Goal: Task Accomplishment & Management: Manage account settings

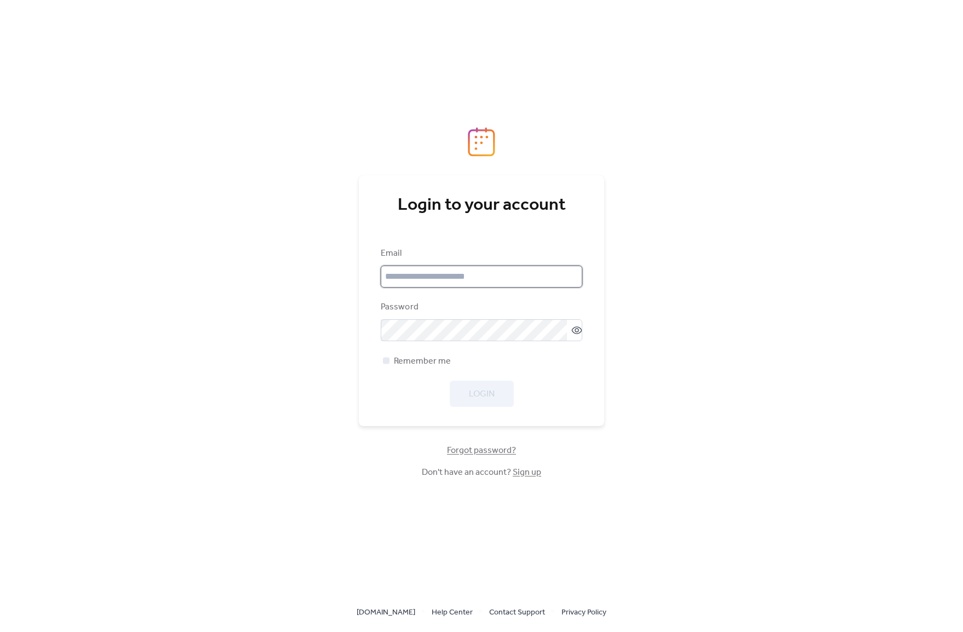
click at [431, 275] on input "email" at bounding box center [482, 277] width 202 height 22
type input "**********"
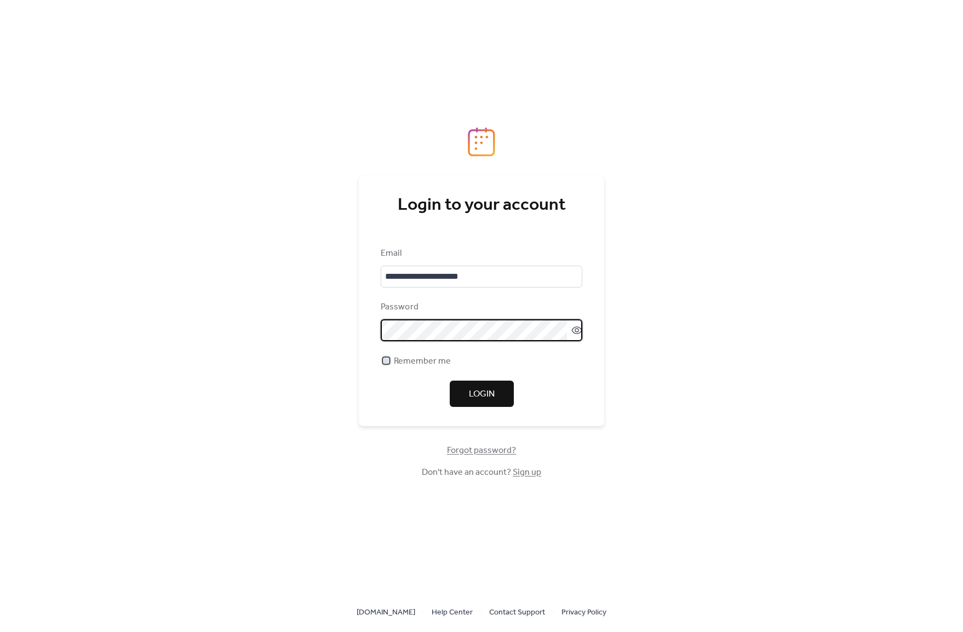
click at [385, 360] on div at bounding box center [386, 360] width 7 height 7
click at [482, 395] on span "Login" at bounding box center [482, 394] width 26 height 13
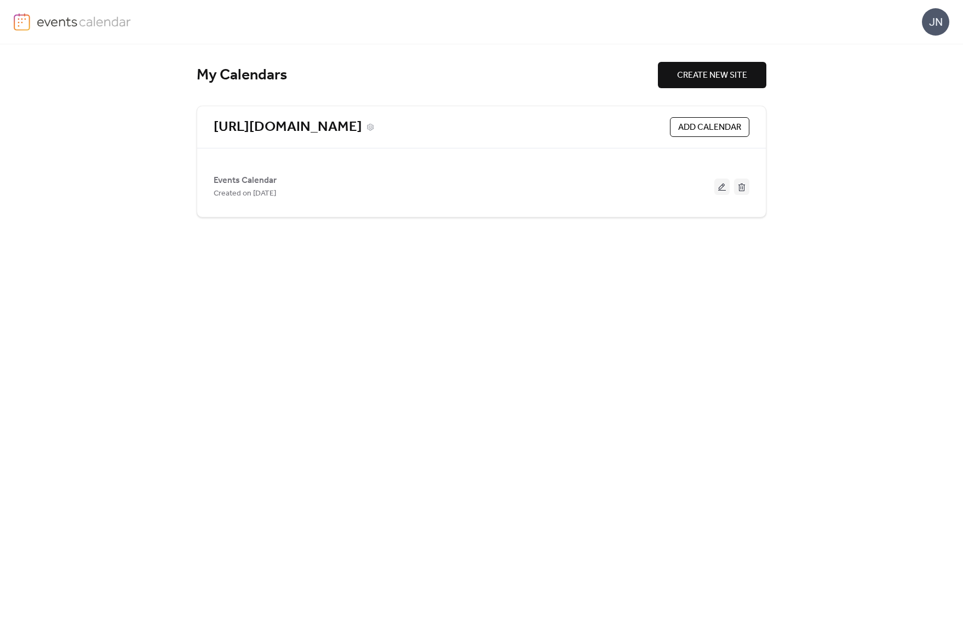
click at [356, 124] on link "[URL][DOMAIN_NAME]" at bounding box center [288, 127] width 148 height 18
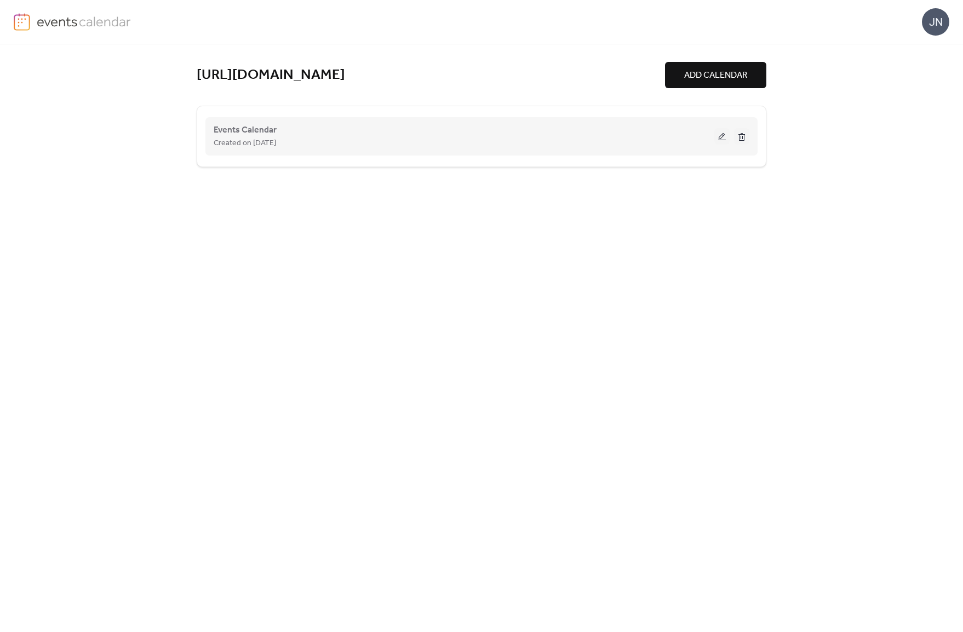
click at [317, 141] on div "Created on [DATE]" at bounding box center [464, 142] width 501 height 13
click at [246, 130] on span "Events Calendar" at bounding box center [245, 130] width 63 height 13
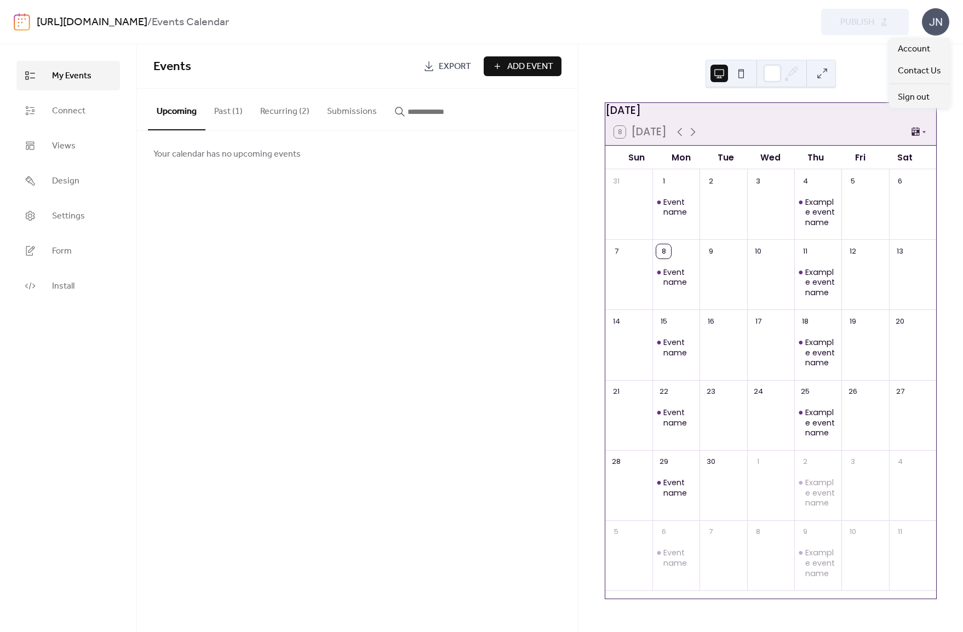
click at [937, 24] on div "JN" at bounding box center [935, 21] width 27 height 27
click at [919, 48] on span "Account" at bounding box center [914, 49] width 32 height 13
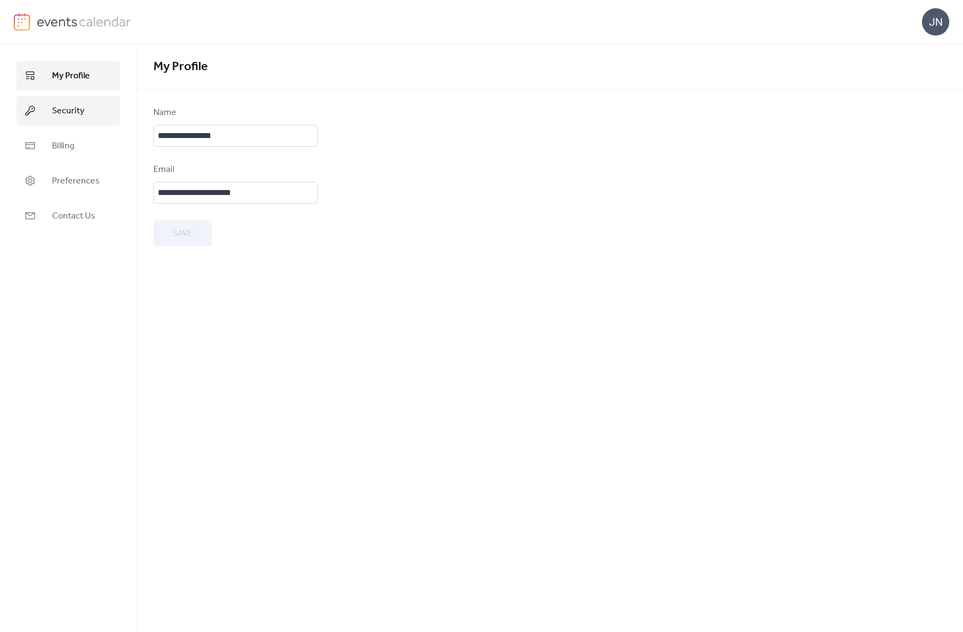
click at [64, 113] on span "Security" at bounding box center [68, 111] width 32 height 13
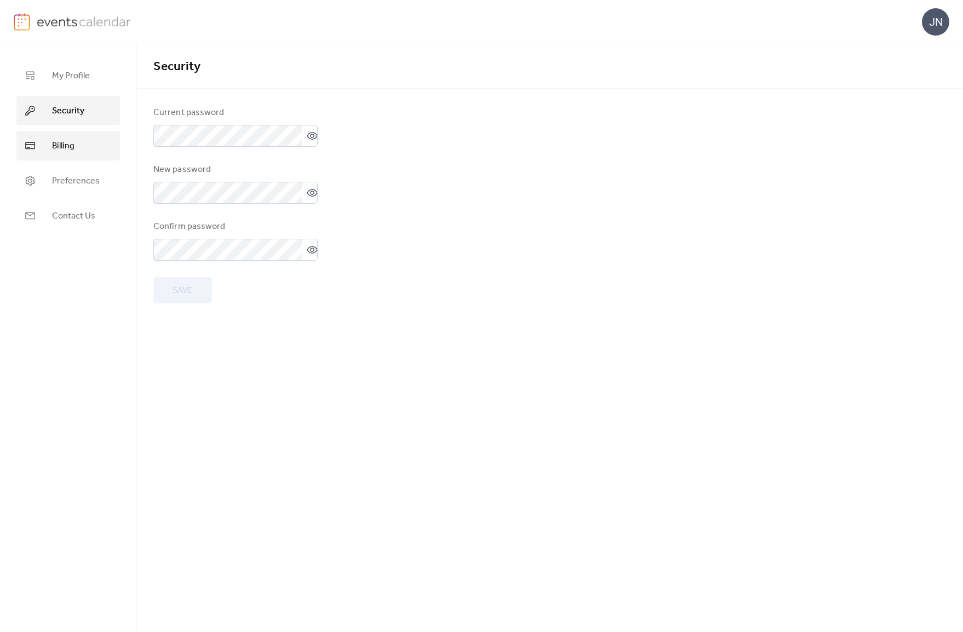
click at [66, 140] on span "Billing" at bounding box center [63, 146] width 22 height 13
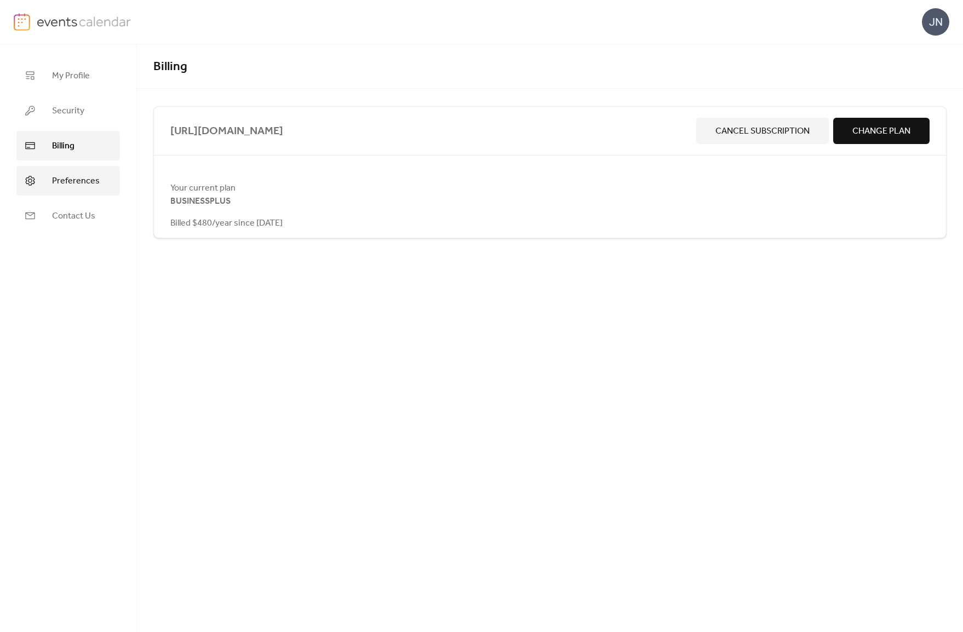
click at [71, 177] on span "Preferences" at bounding box center [76, 181] width 48 height 13
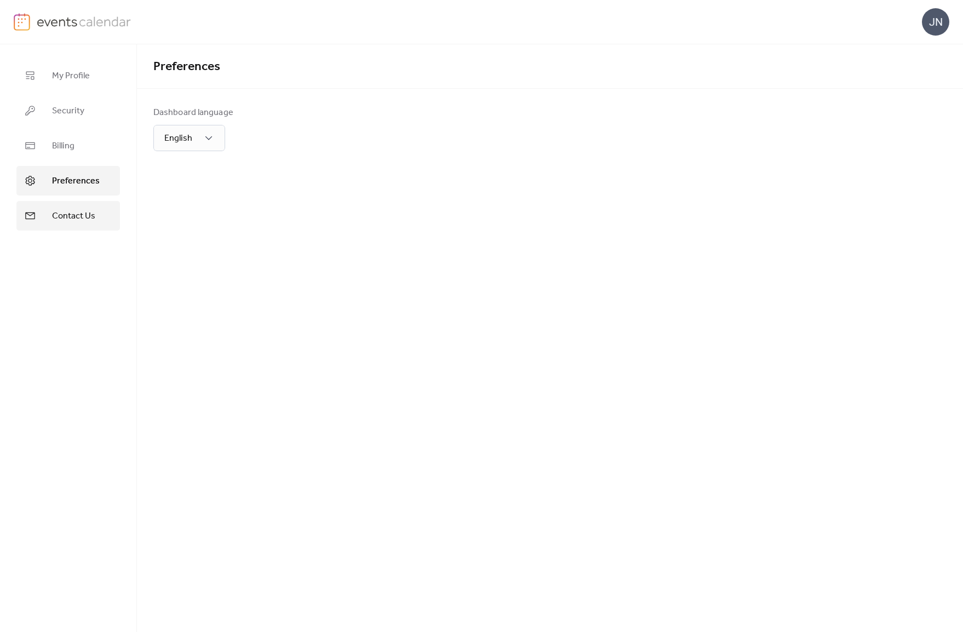
click at [75, 217] on span "Contact Us" at bounding box center [73, 216] width 43 height 13
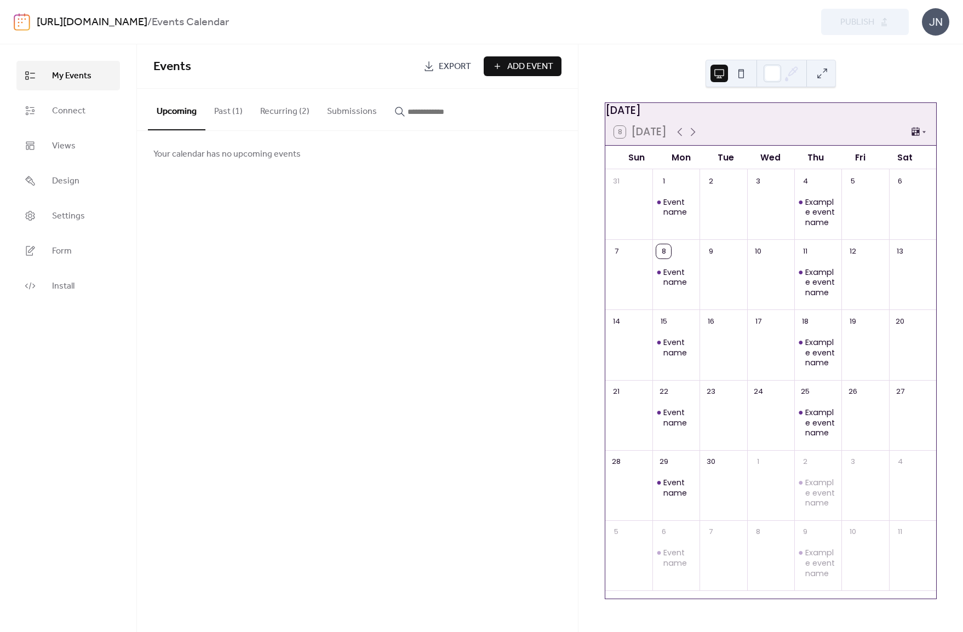
click at [259, 268] on div "Events Export Add Event Upcoming Past (1) Recurring (2) Submissions Your calend…" at bounding box center [357, 338] width 441 height 588
click at [684, 217] on div "Event name" at bounding box center [679, 207] width 32 height 20
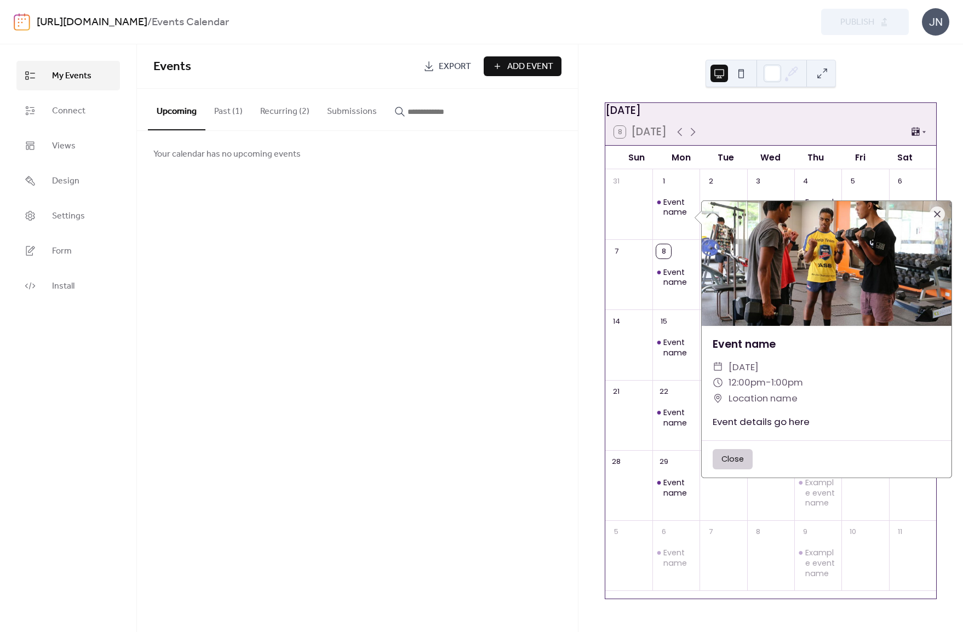
click at [680, 200] on div "Event name" at bounding box center [675, 213] width 47 height 44
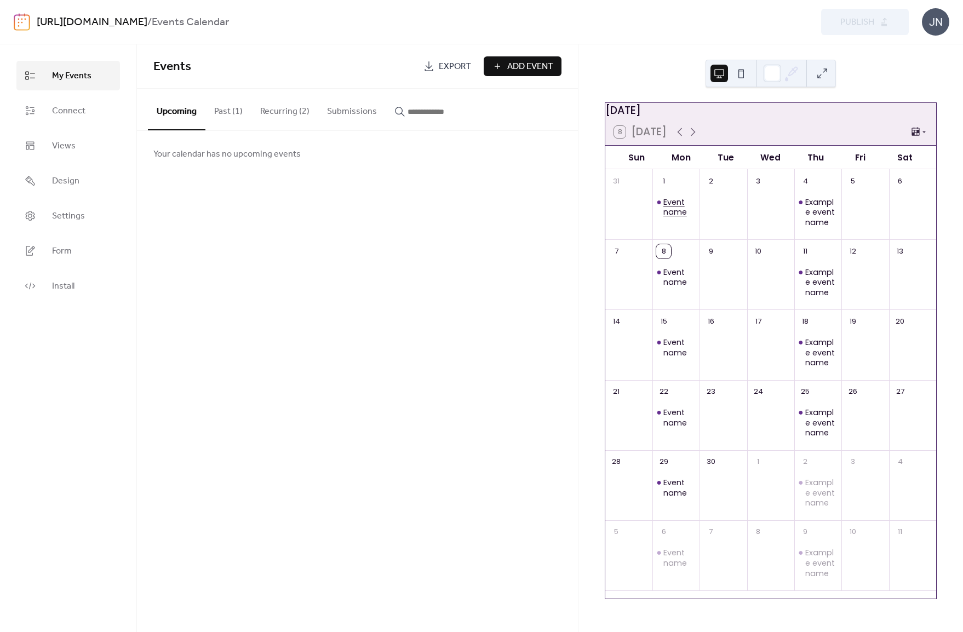
click at [680, 212] on div "Event name" at bounding box center [679, 207] width 32 height 20
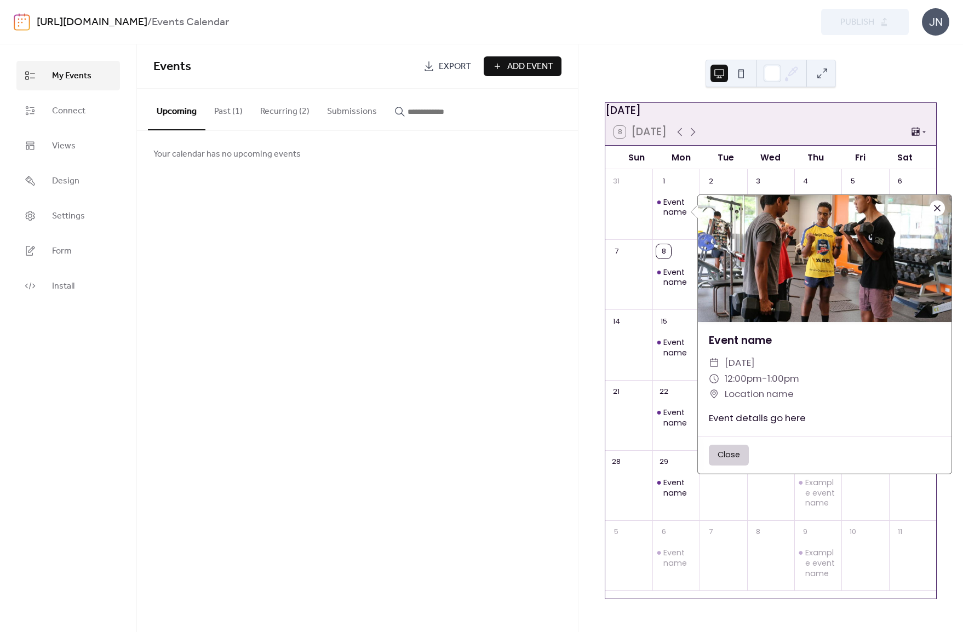
click at [936, 208] on div at bounding box center [936, 207] width 15 height 15
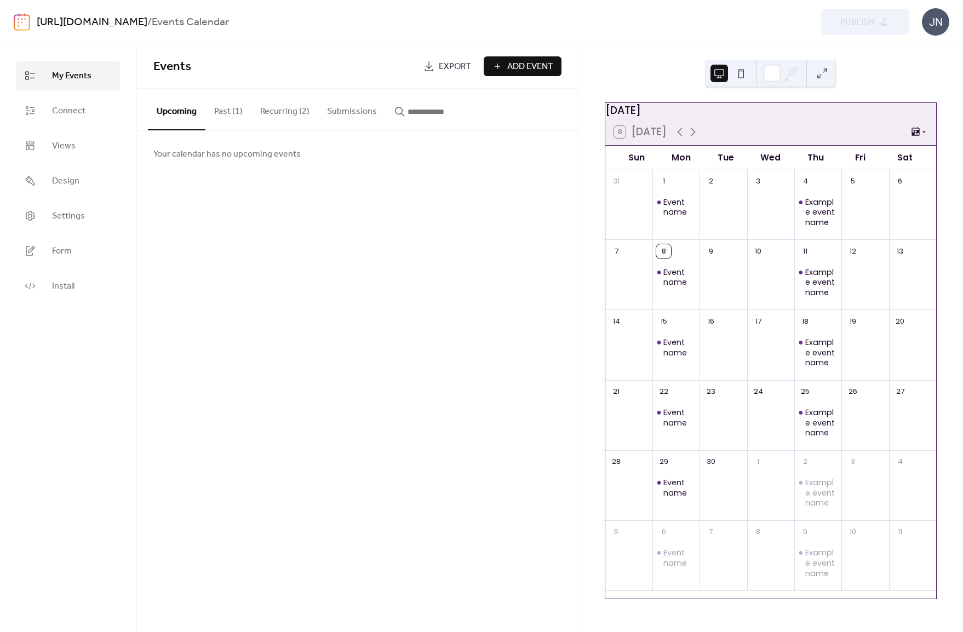
click at [923, 135] on icon at bounding box center [924, 132] width 7 height 7
click at [433, 197] on div "Events Export Add Event Upcoming Past (1) Recurring (2) Submissions Your calend…" at bounding box center [357, 338] width 441 height 588
click at [78, 117] on span "Connect" at bounding box center [68, 111] width 33 height 13
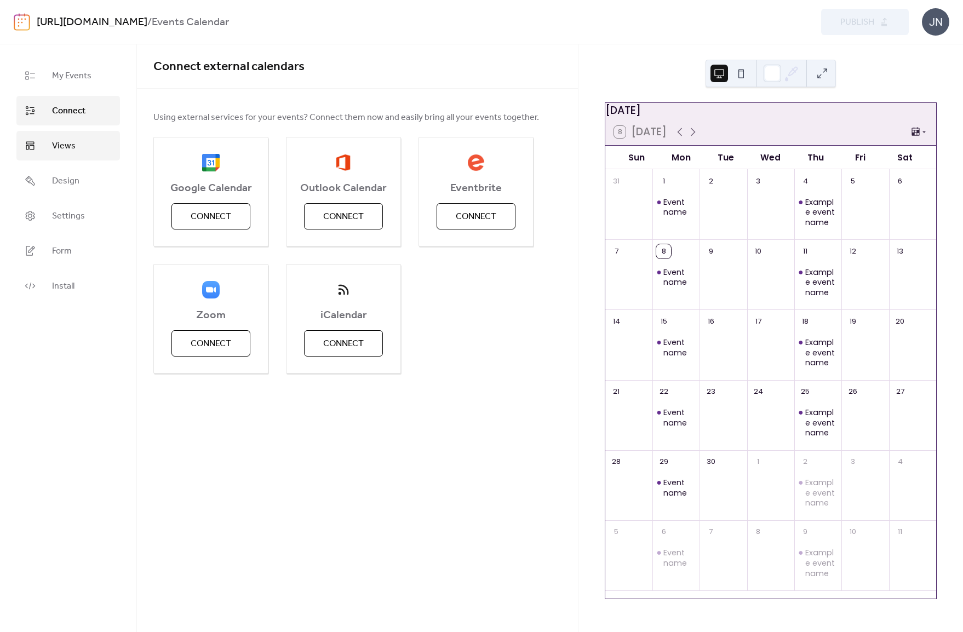
click at [79, 151] on link "Views" at bounding box center [68, 146] width 104 height 30
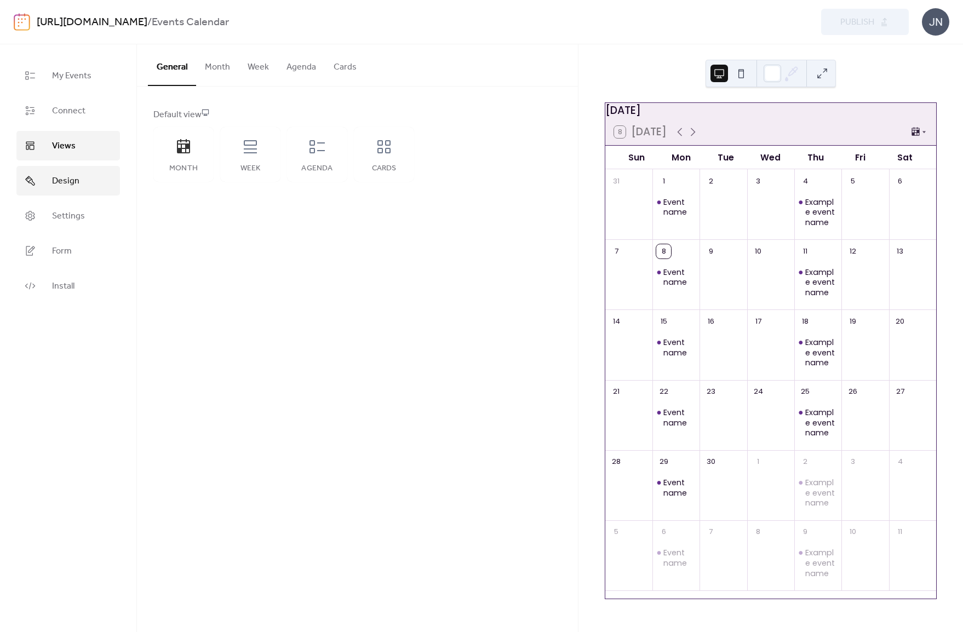
click at [72, 183] on span "Design" at bounding box center [65, 181] width 27 height 13
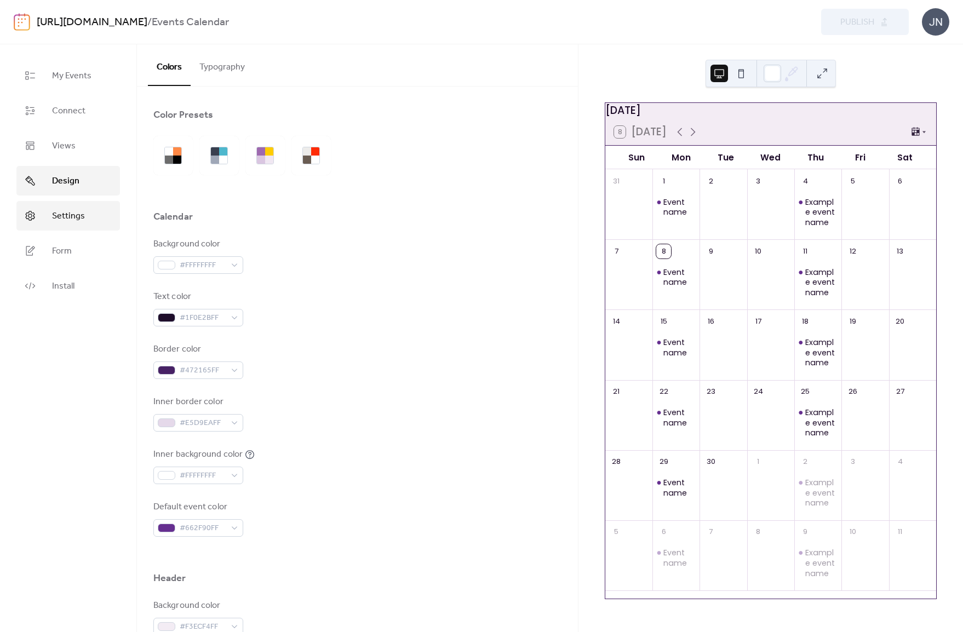
click at [70, 217] on span "Settings" at bounding box center [68, 216] width 33 height 13
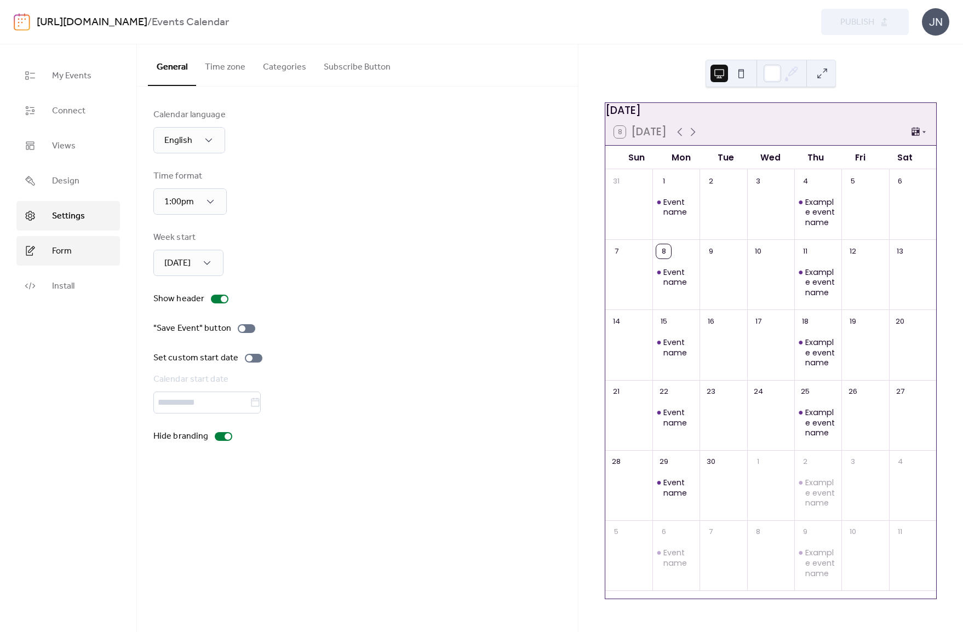
click at [66, 249] on span "Form" at bounding box center [62, 251] width 20 height 13
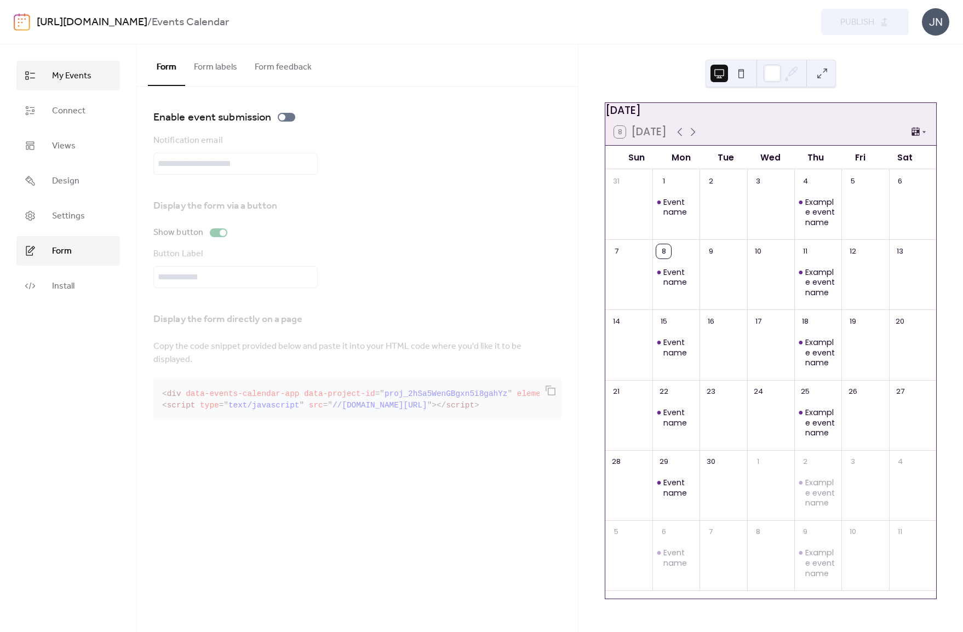
click at [70, 74] on span "My Events" at bounding box center [71, 76] width 39 height 13
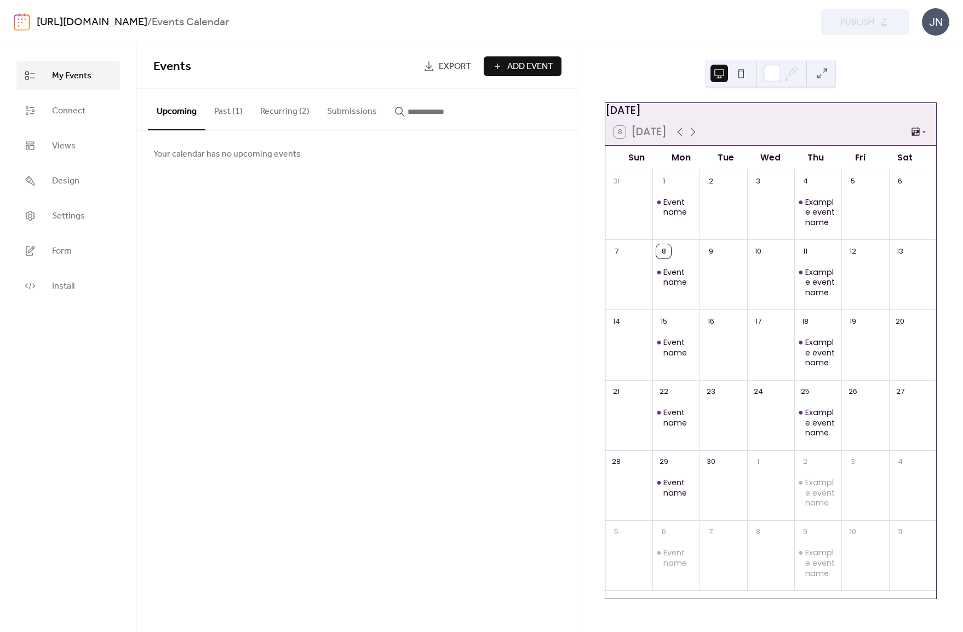
click at [489, 238] on div "Events Export Add Event Upcoming Past (1) Recurring (2) Submissions Your calend…" at bounding box center [357, 338] width 441 height 588
drag, startPoint x: 719, startPoint y: 202, endPoint x: 341, endPoint y: 265, distance: 383.7
click at [341, 265] on div "My Events Connect Views Design Settings Form Install My Events Events Export Ad…" at bounding box center [481, 338] width 963 height 588
click at [522, 68] on span "Add Event" at bounding box center [530, 66] width 46 height 13
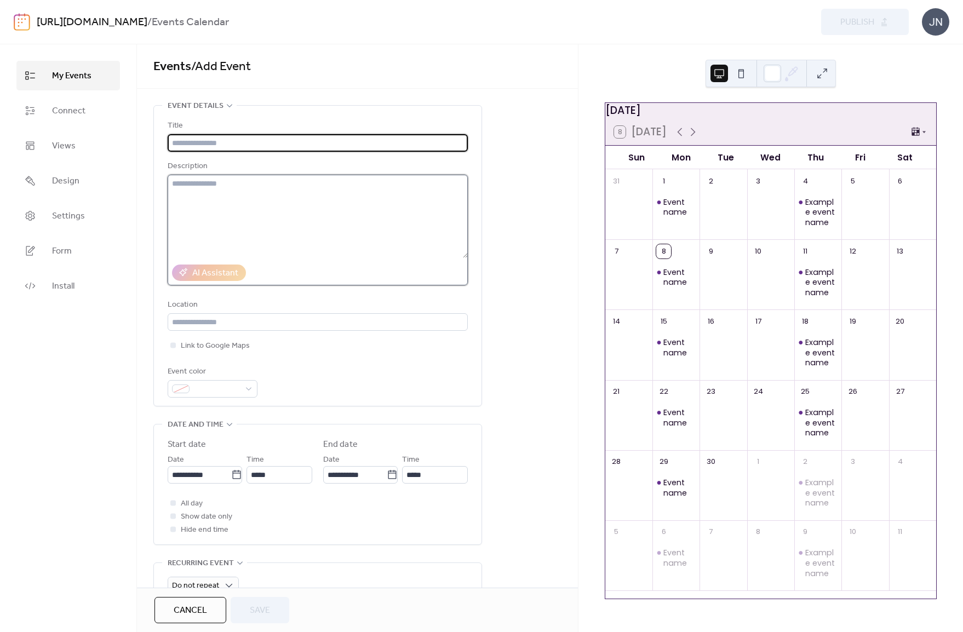
click at [210, 190] on textarea at bounding box center [318, 216] width 300 height 83
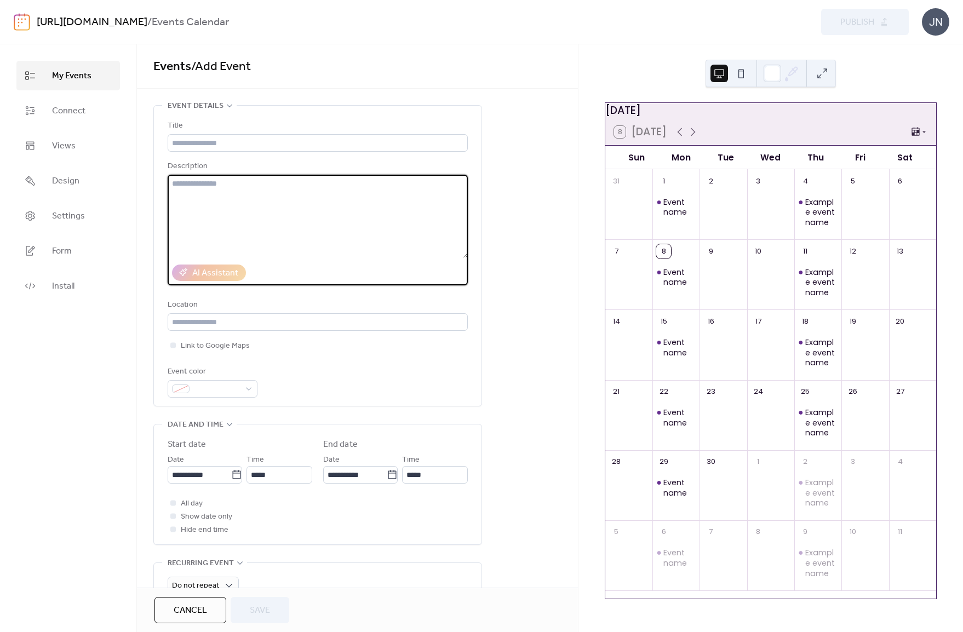
drag, startPoint x: 195, startPoint y: 190, endPoint x: 354, endPoint y: 195, distance: 158.9
click at [354, 195] on textarea at bounding box center [318, 216] width 300 height 83
type textarea "**********"
drag, startPoint x: 271, startPoint y: 187, endPoint x: 124, endPoint y: 179, distance: 147.0
click at [124, 179] on div "**********" at bounding box center [481, 338] width 963 height 588
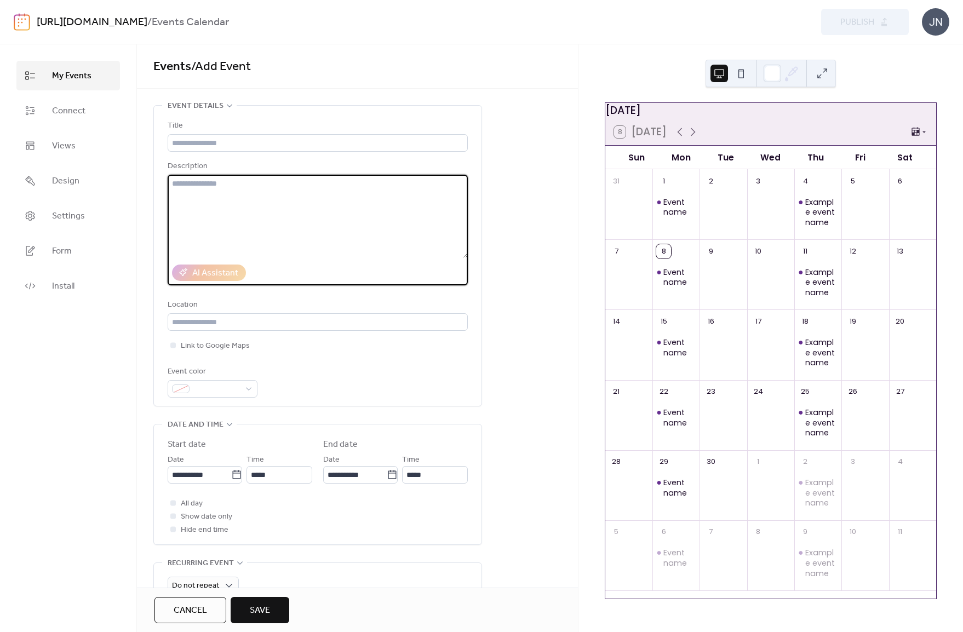
click at [196, 612] on span "Cancel" at bounding box center [190, 610] width 33 height 13
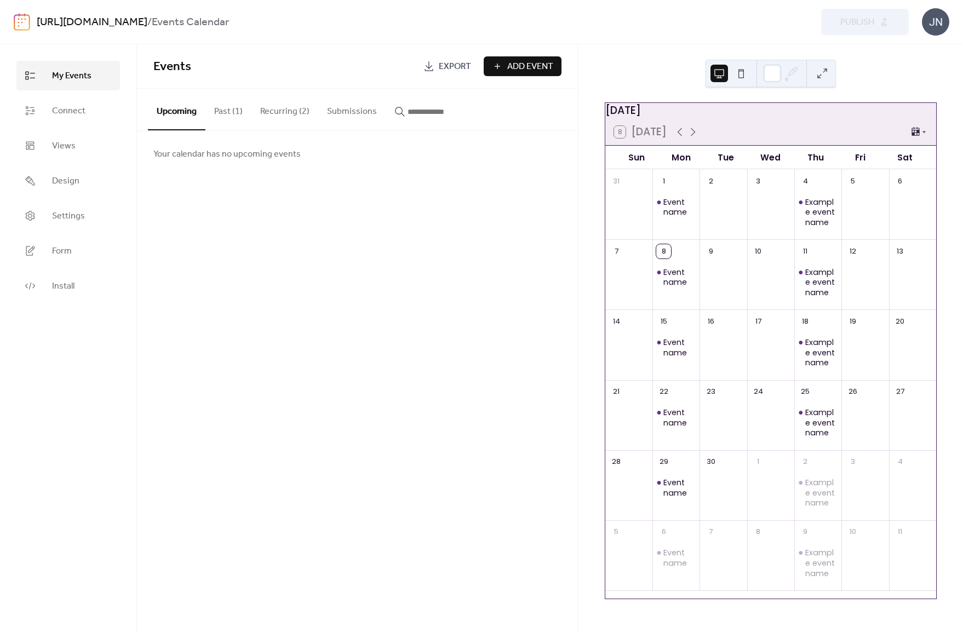
click at [225, 112] on button "Past (1)" at bounding box center [228, 109] width 46 height 41
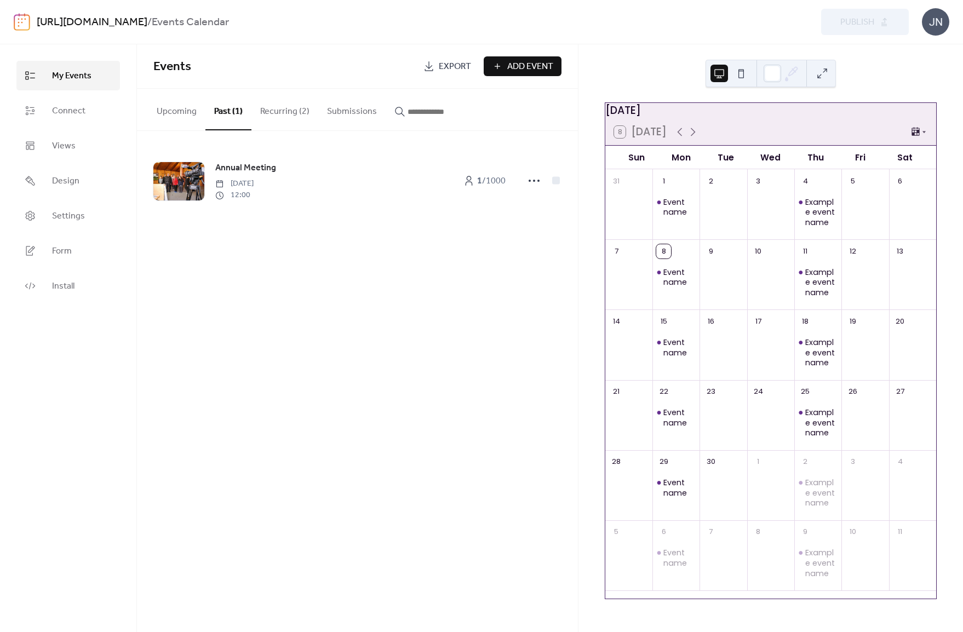
click at [279, 109] on button "Recurring (2)" at bounding box center [284, 109] width 67 height 41
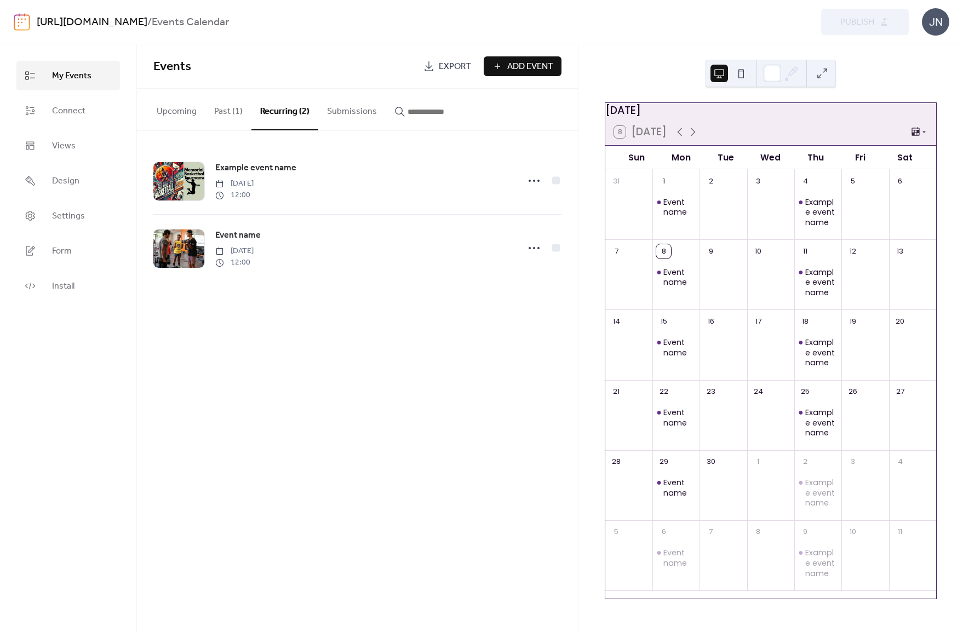
click at [171, 113] on button "Upcoming" at bounding box center [177, 109] width 58 height 41
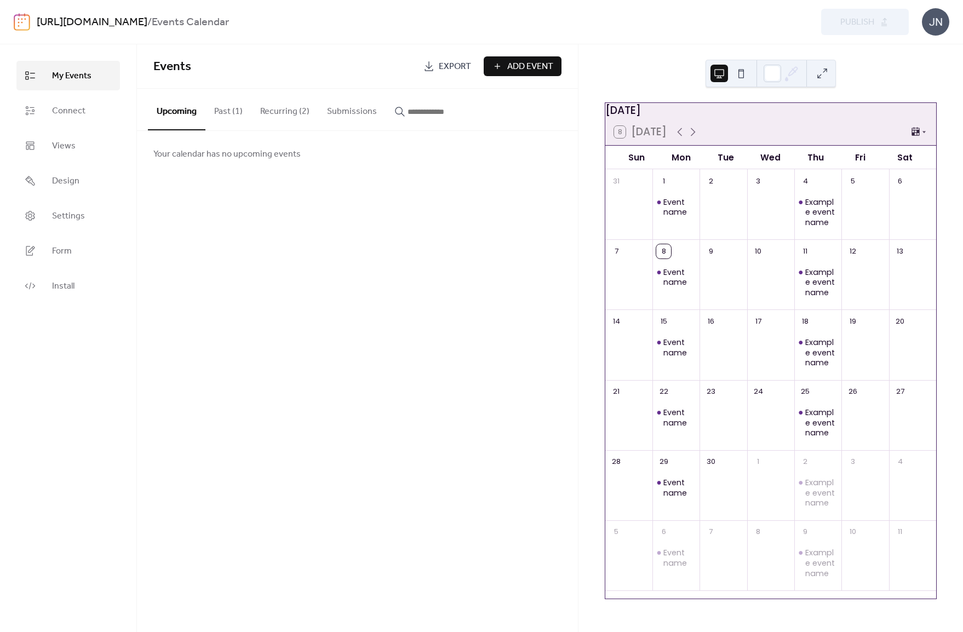
click at [462, 183] on div "Events Export Add Event Upcoming Past (1) Recurring (2) Submissions Your calend…" at bounding box center [357, 338] width 441 height 588
